Goal: Transaction & Acquisition: Book appointment/travel/reservation

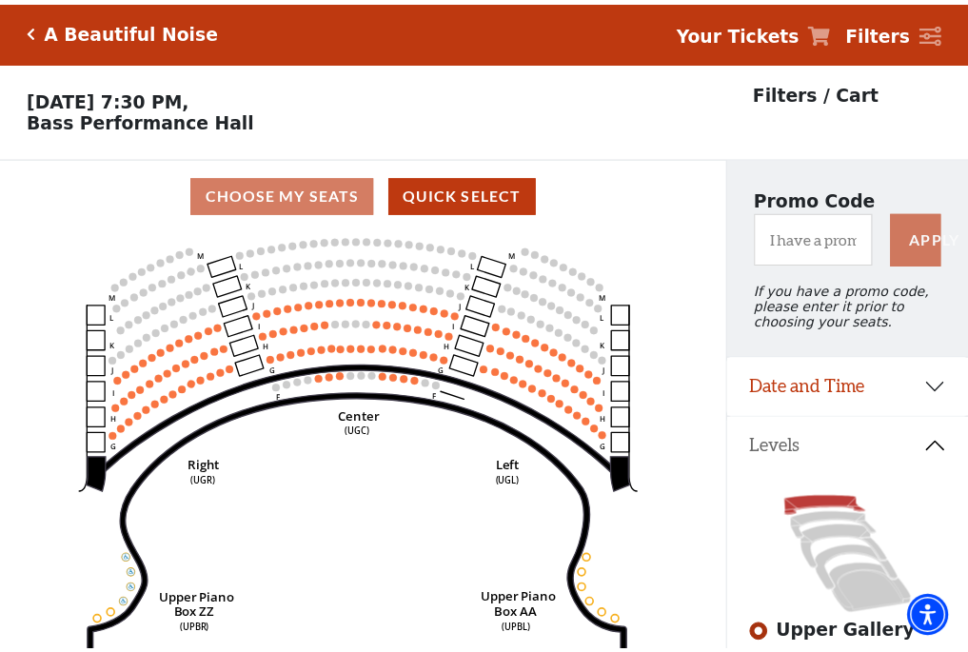
scroll to position [88, 0]
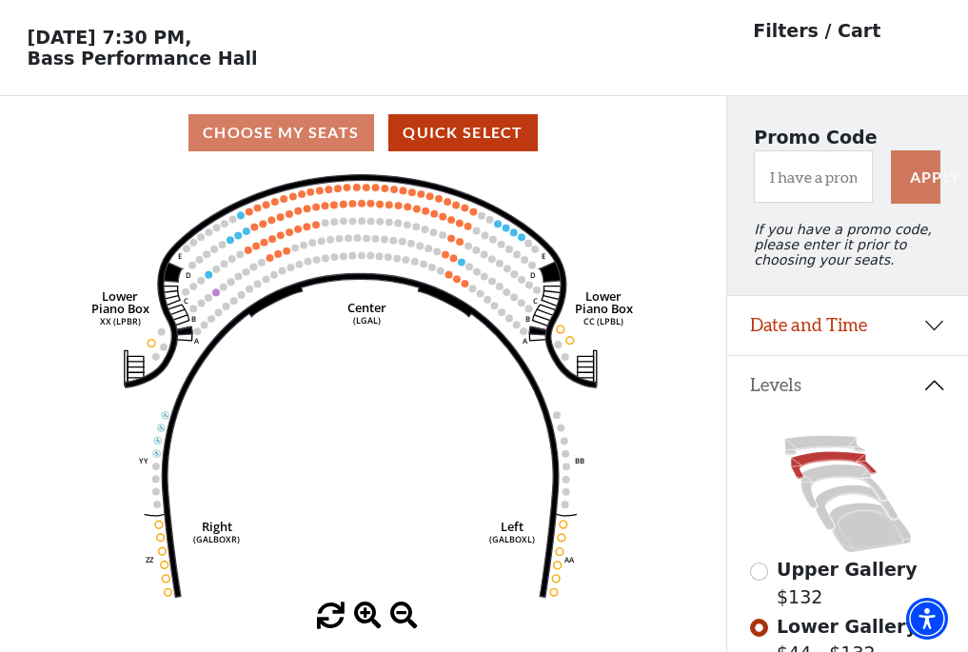
scroll to position [88, 0]
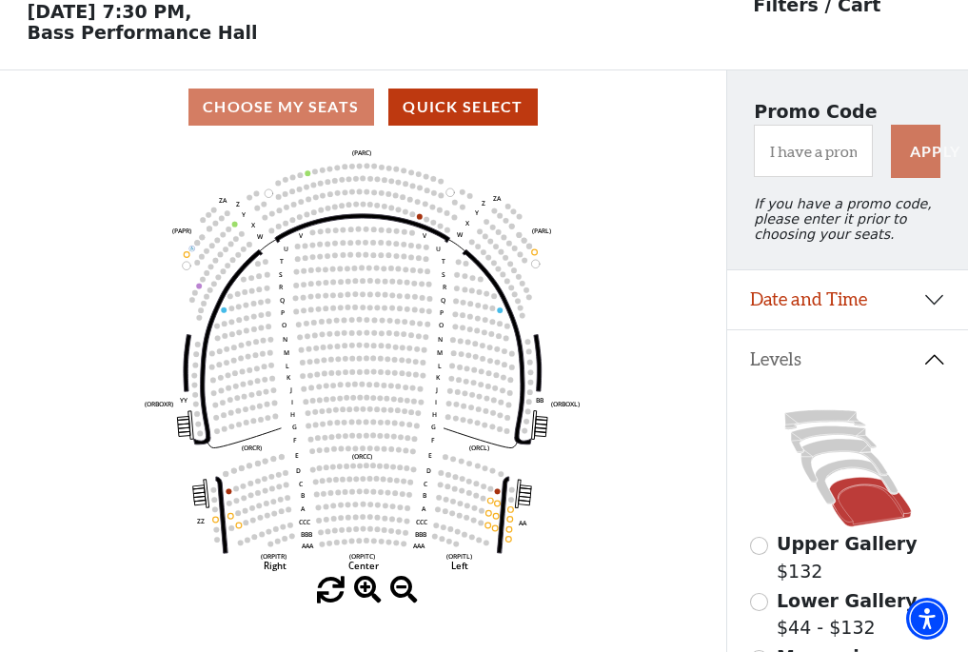
scroll to position [88, 0]
